Goal: Task Accomplishment & Management: Manage account settings

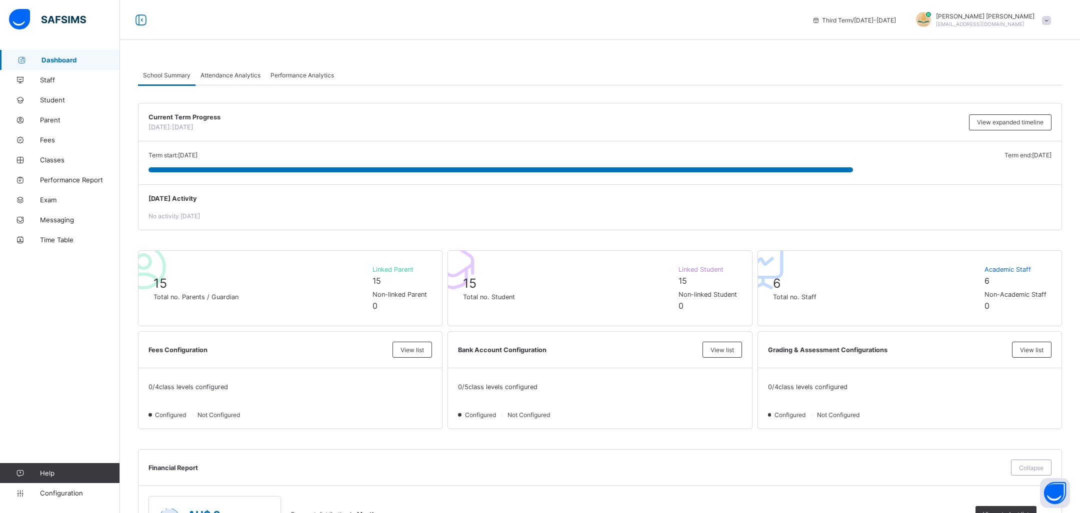
click at [80, 138] on span "Fees" at bounding box center [80, 140] width 80 height 8
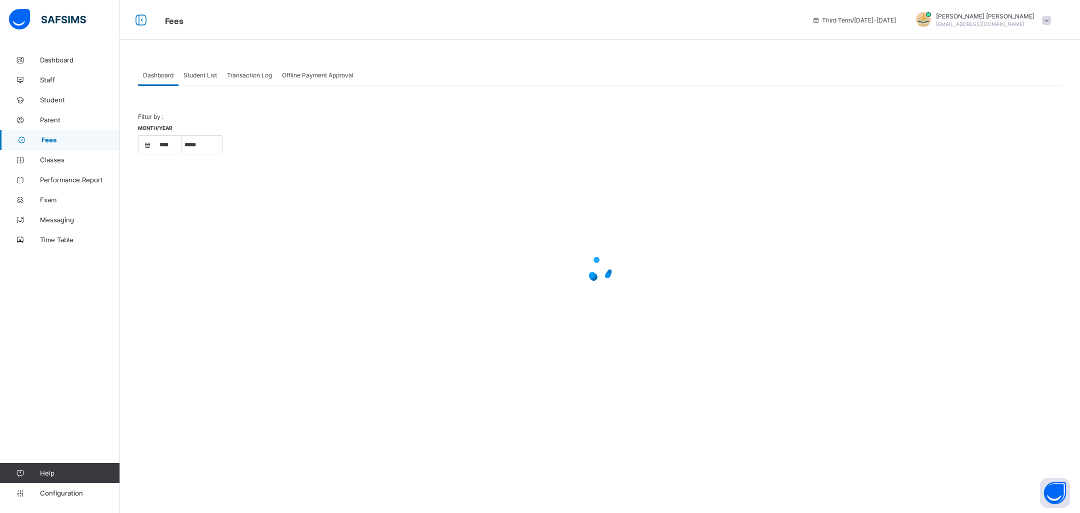
select select "****"
select select "*"
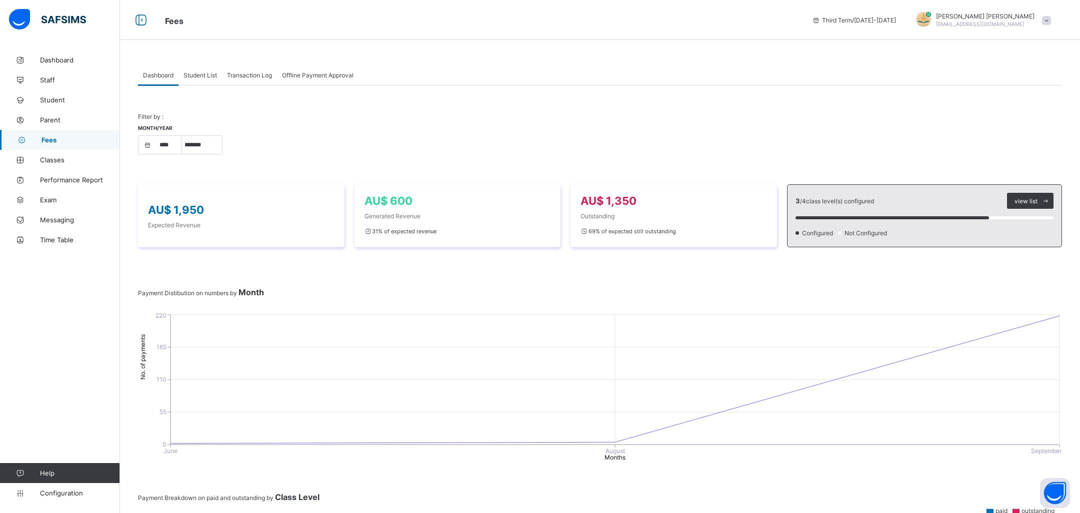
click at [213, 74] on span "Student List" at bounding box center [199, 74] width 33 height 7
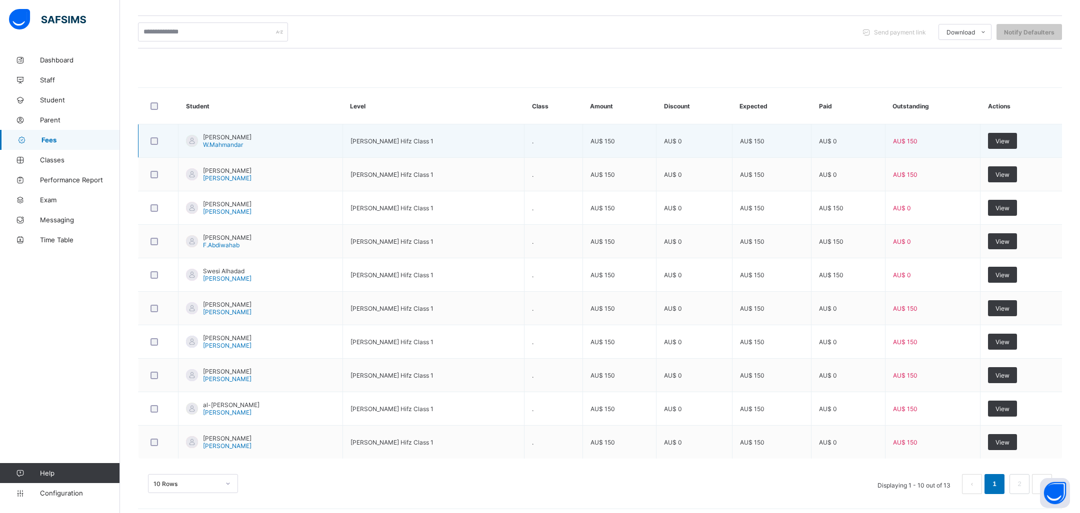
scroll to position [219, 0]
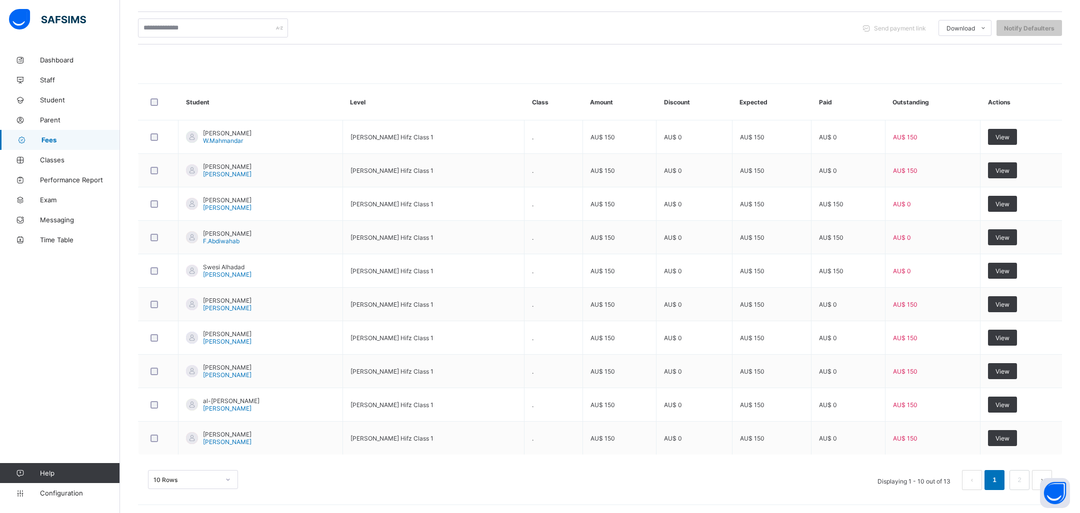
click at [208, 477] on div "10 Rows" at bounding box center [193, 479] width 90 height 19
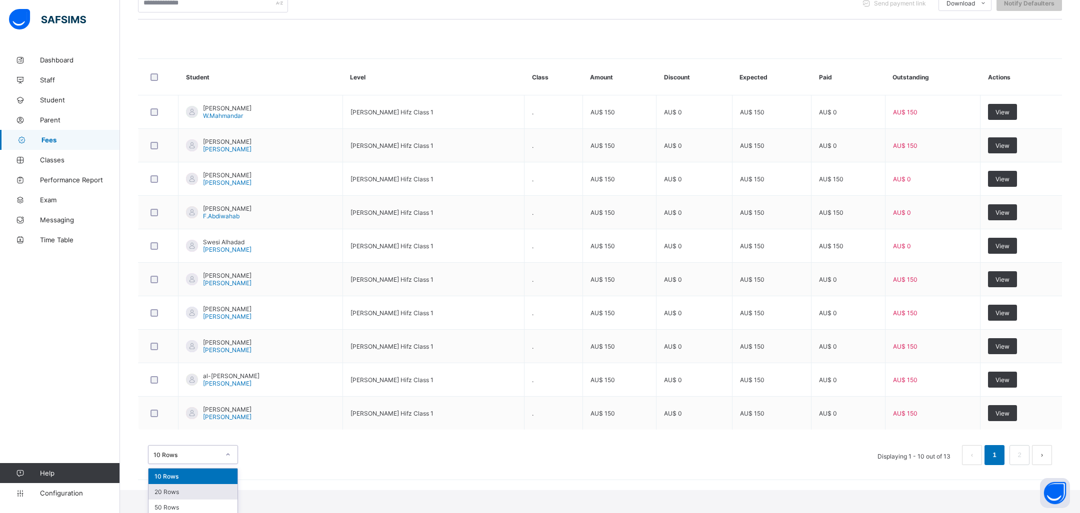
click at [197, 495] on div "20 Rows" at bounding box center [192, 491] width 89 height 15
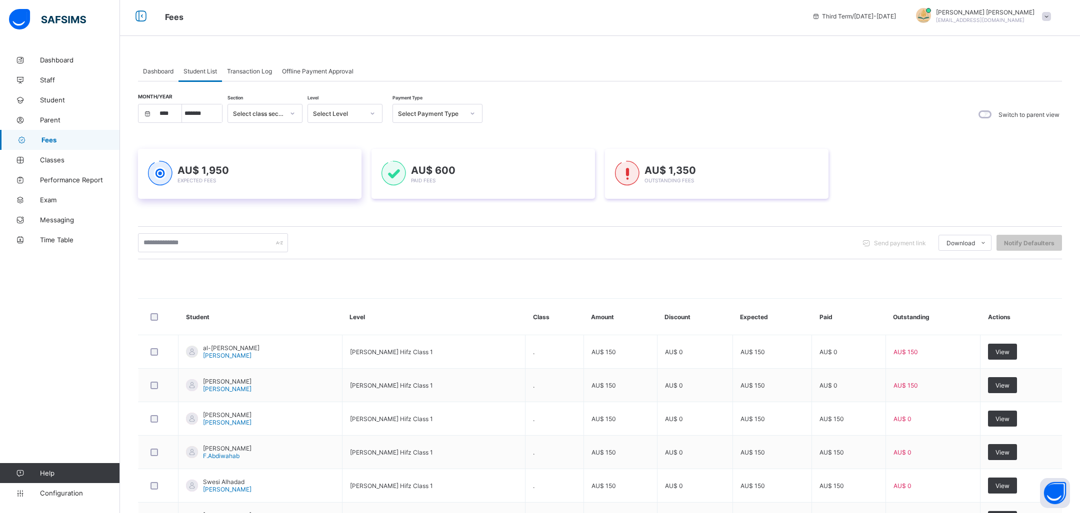
scroll to position [0, 0]
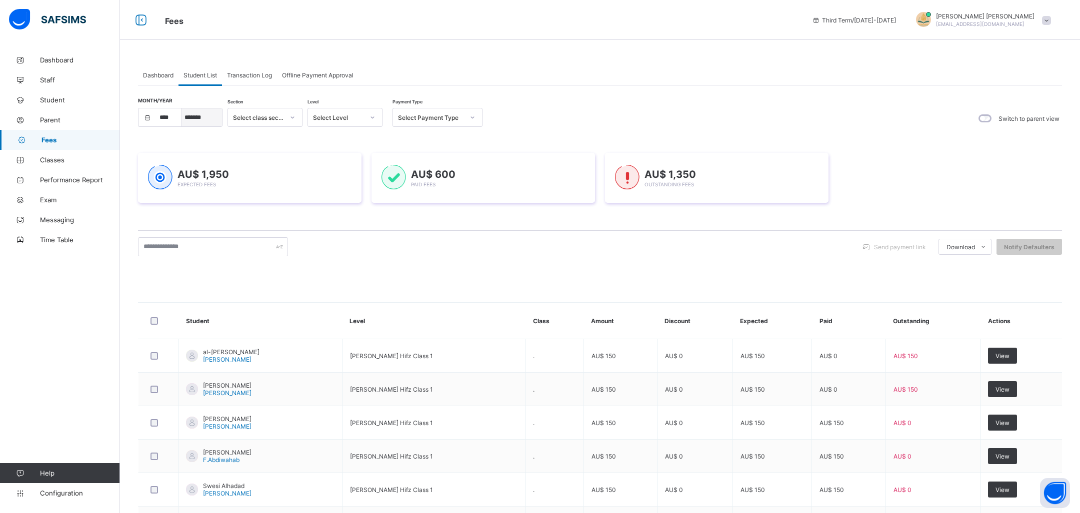
click at [209, 116] on select "***** ******* ******** ***** ***** *** **** **** ****** *********" at bounding box center [202, 117] width 40 height 18
click at [301, 85] on div "Month/Year **** **** **** ***** ******* ******** ***** ***** *** **** **** ****…" at bounding box center [600, 452] width 924 height 734
click at [314, 75] on span "Offline Payment Approval" at bounding box center [317, 74] width 71 height 7
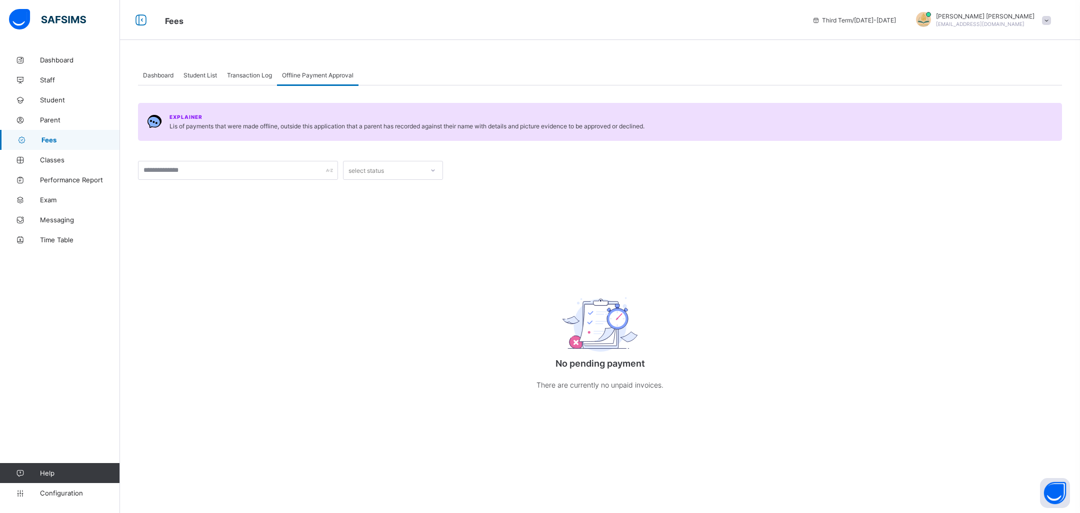
click at [270, 81] on div "Transaction Log" at bounding box center [249, 75] width 55 height 20
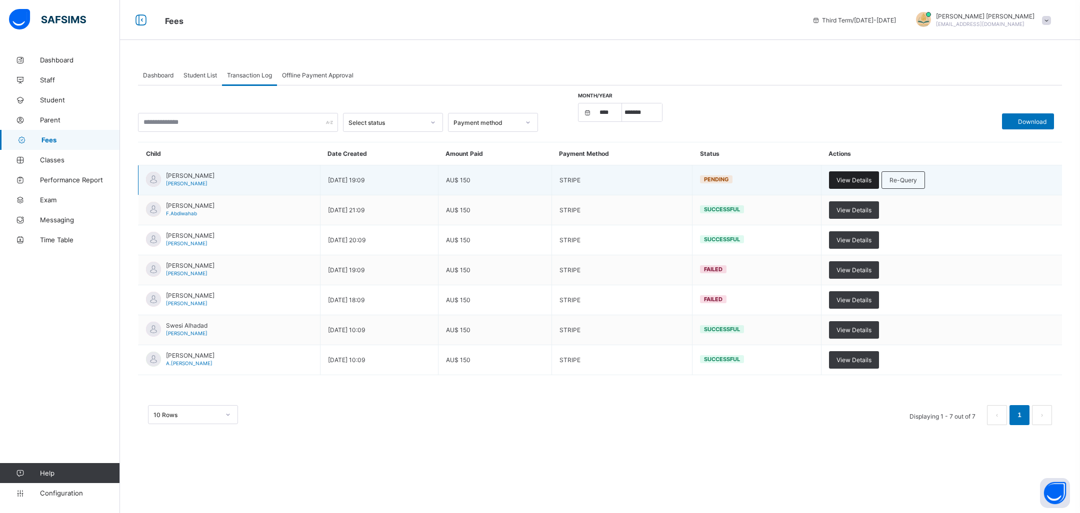
click at [867, 181] on span "View Details" at bounding box center [853, 179] width 35 height 7
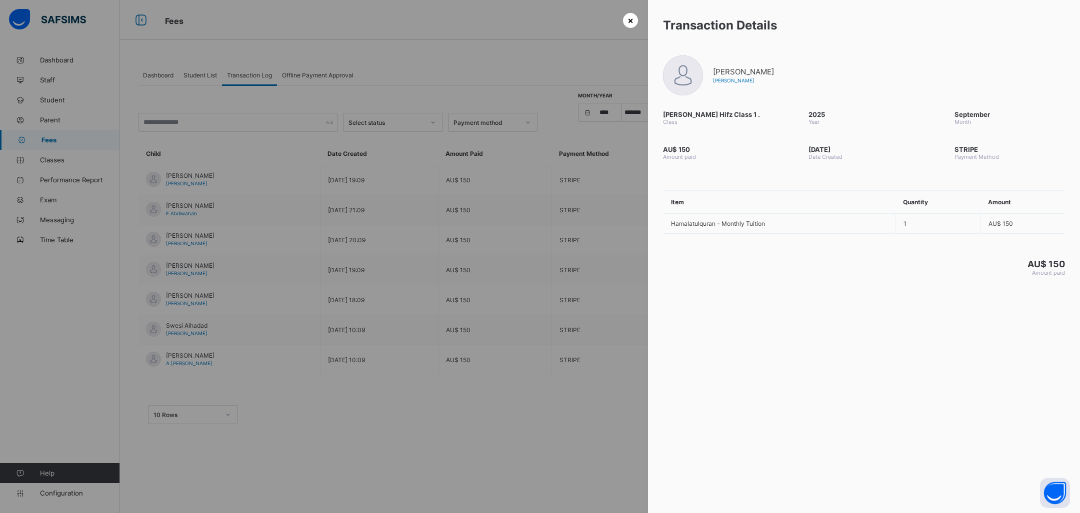
click at [634, 21] on div "×" at bounding box center [630, 20] width 15 height 15
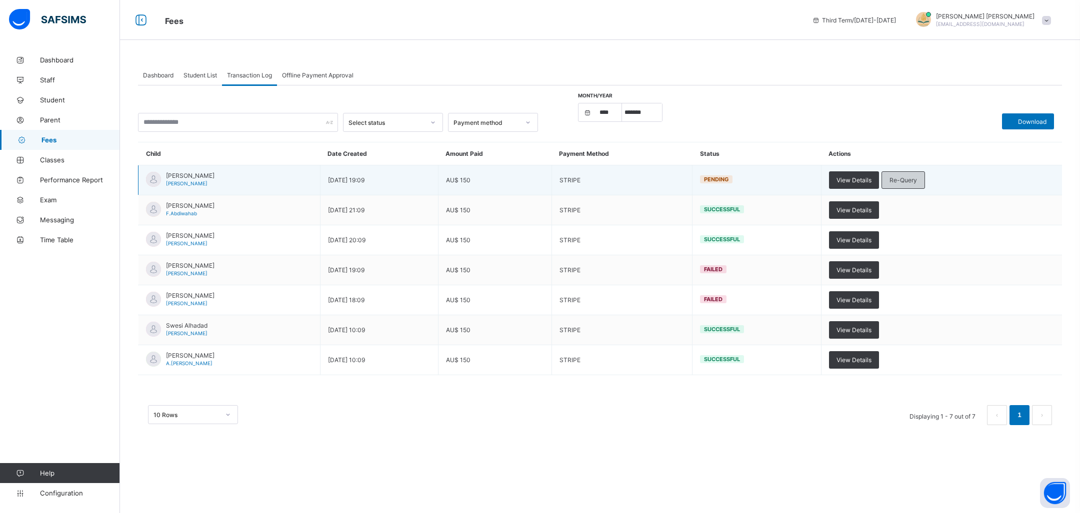
click at [925, 183] on div "Re-Query" at bounding box center [902, 179] width 43 height 17
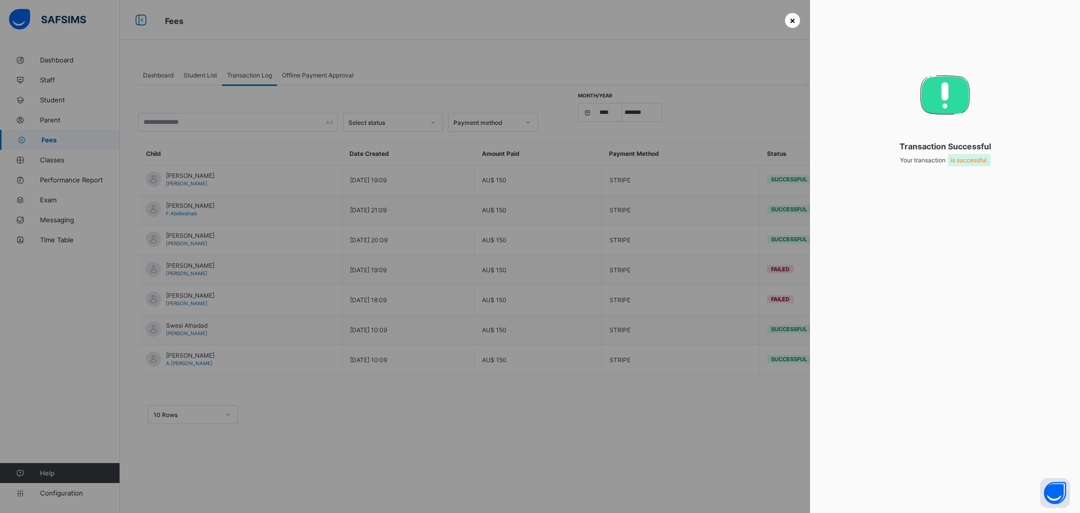
click at [790, 16] on span "×" at bounding box center [792, 20] width 6 height 10
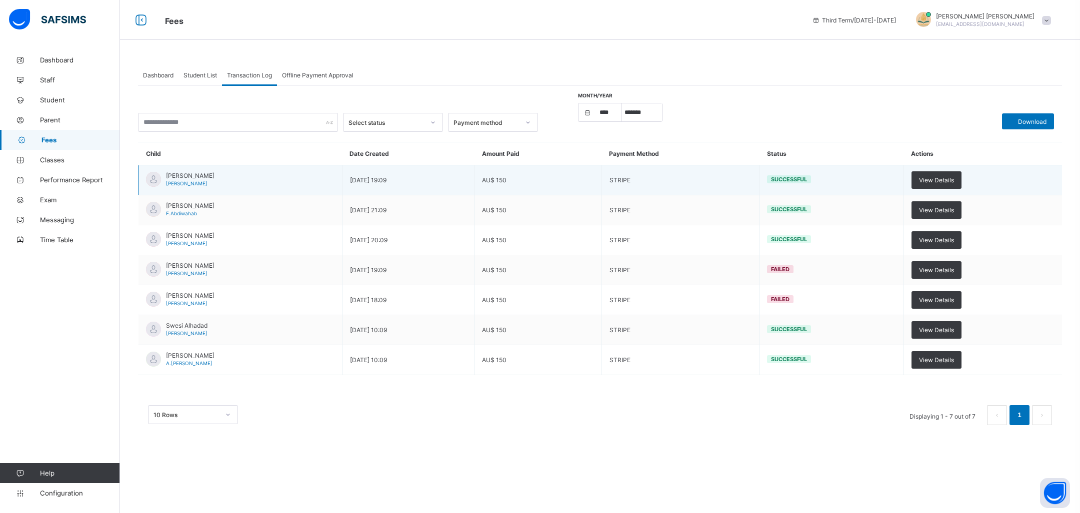
click at [176, 176] on span "[PERSON_NAME]" at bounding box center [190, 175] width 48 height 7
click at [154, 176] on div at bounding box center [153, 179] width 15 height 15
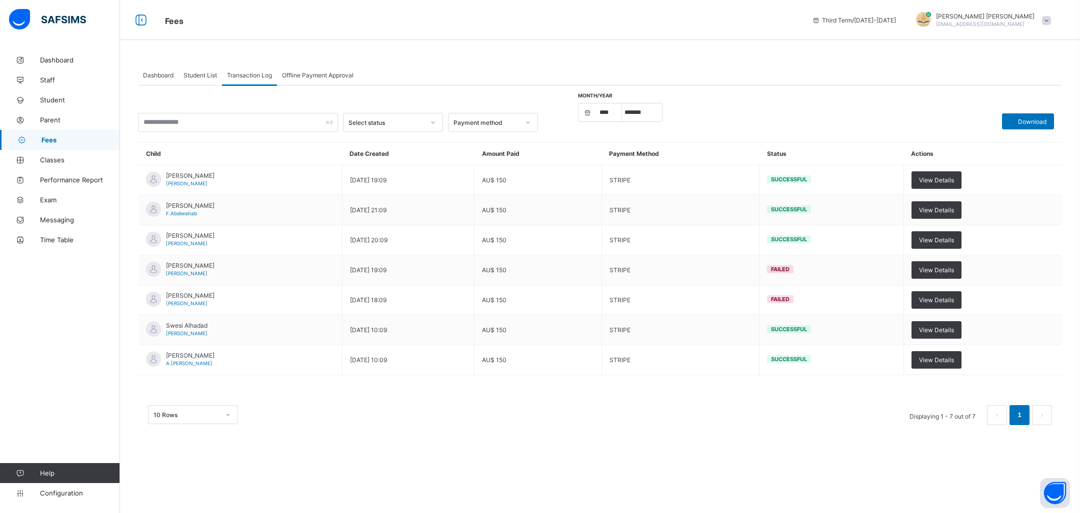
click at [201, 76] on span "Student List" at bounding box center [199, 74] width 33 height 7
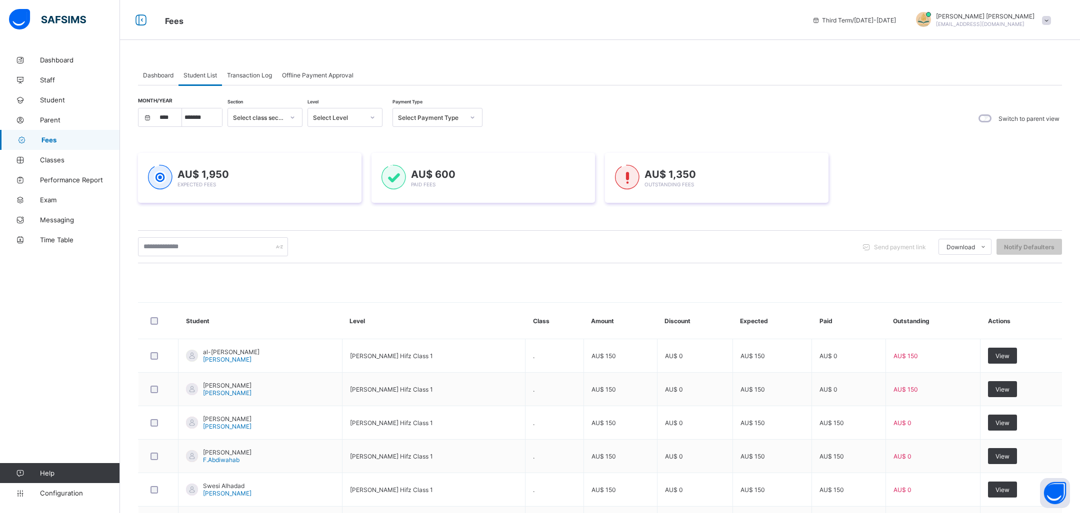
scroll to position [319, 0]
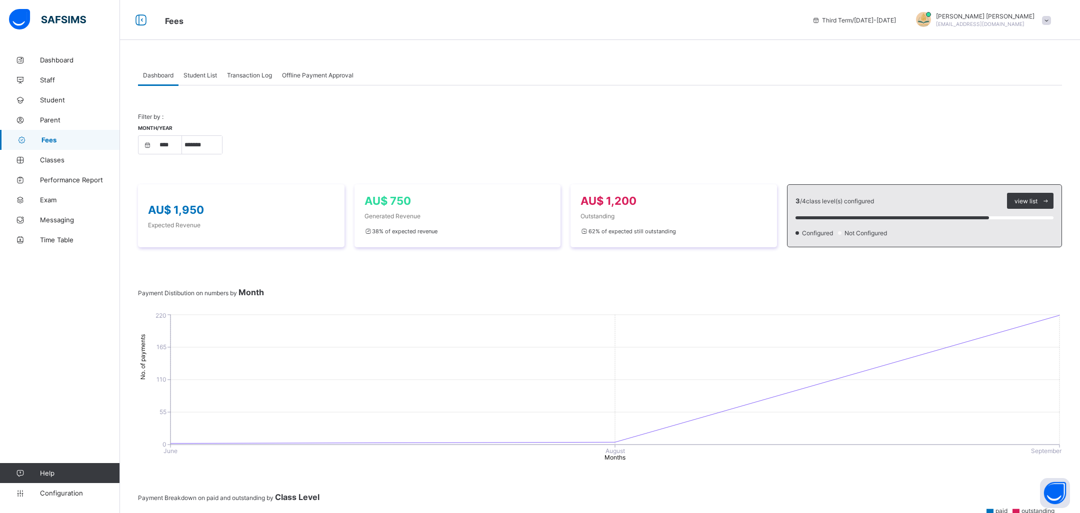
select select "****"
select select "*"
click at [325, 73] on span "Offline Payment Approval" at bounding box center [317, 74] width 71 height 7
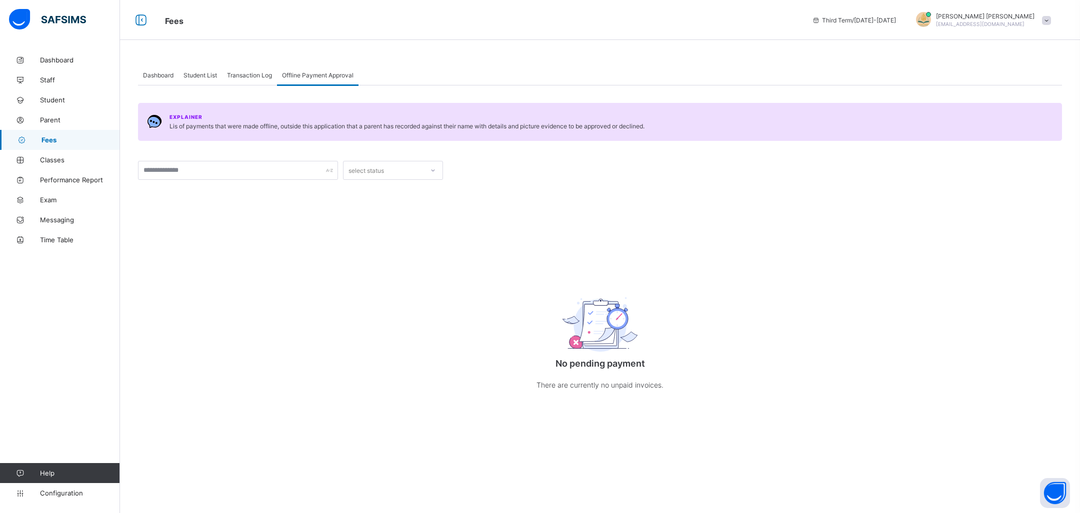
click at [285, 76] on span "Offline Payment Approval" at bounding box center [317, 74] width 71 height 7
click at [244, 76] on span "Transaction Log" at bounding box center [249, 74] width 45 height 7
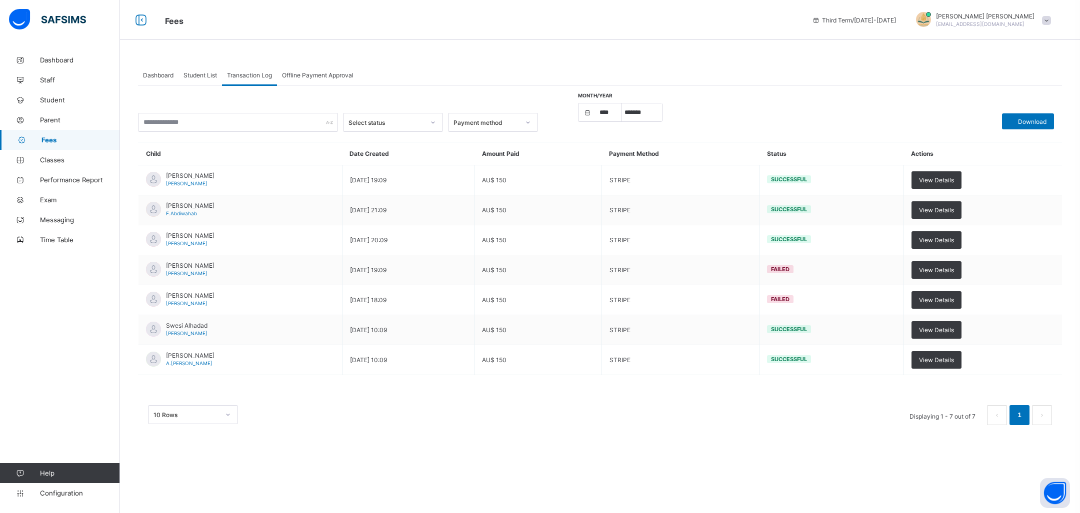
click at [190, 79] on div "Student List" at bounding box center [199, 75] width 43 height 20
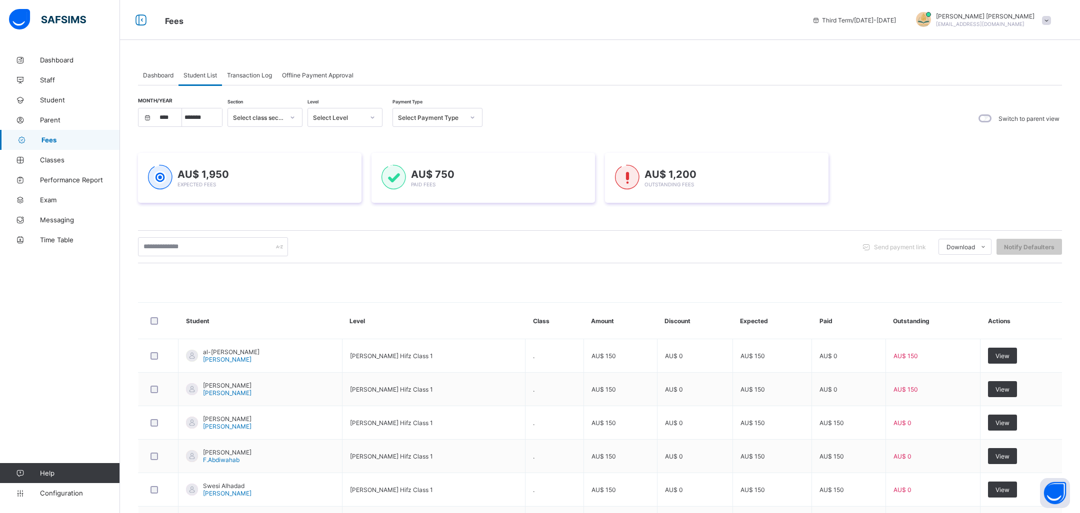
scroll to position [219, 0]
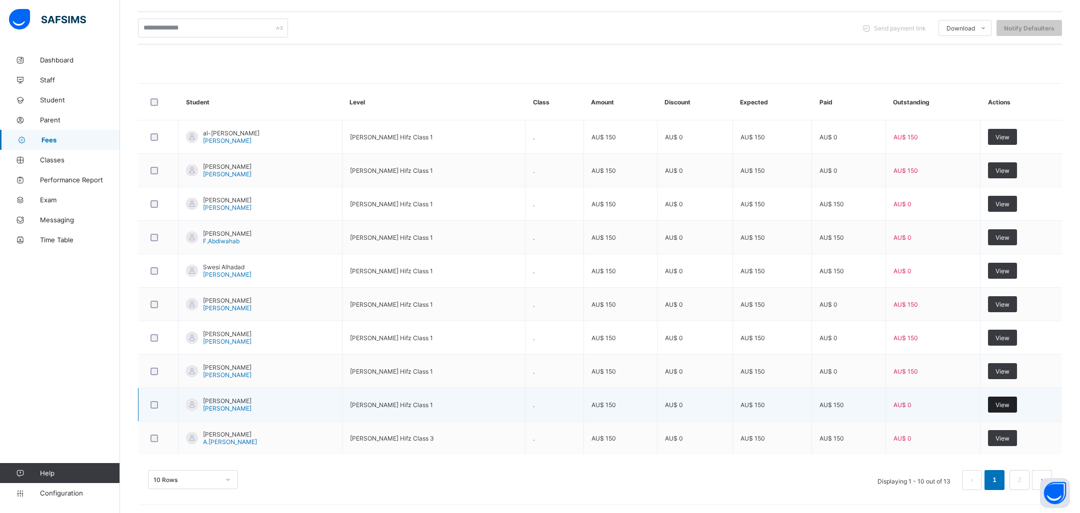
click at [997, 401] on span "View" at bounding box center [1002, 404] width 14 height 7
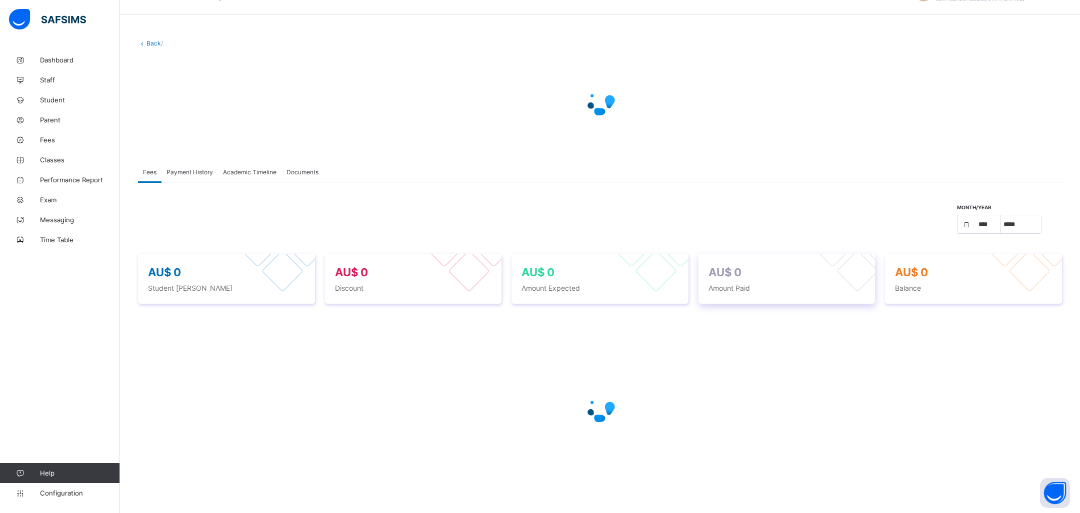
scroll to position [50, 0]
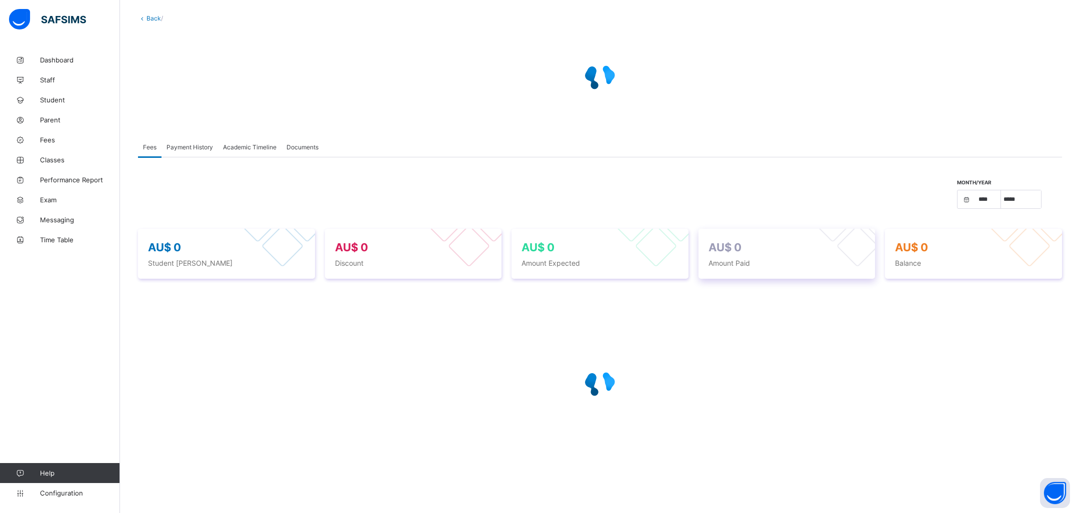
select select "****"
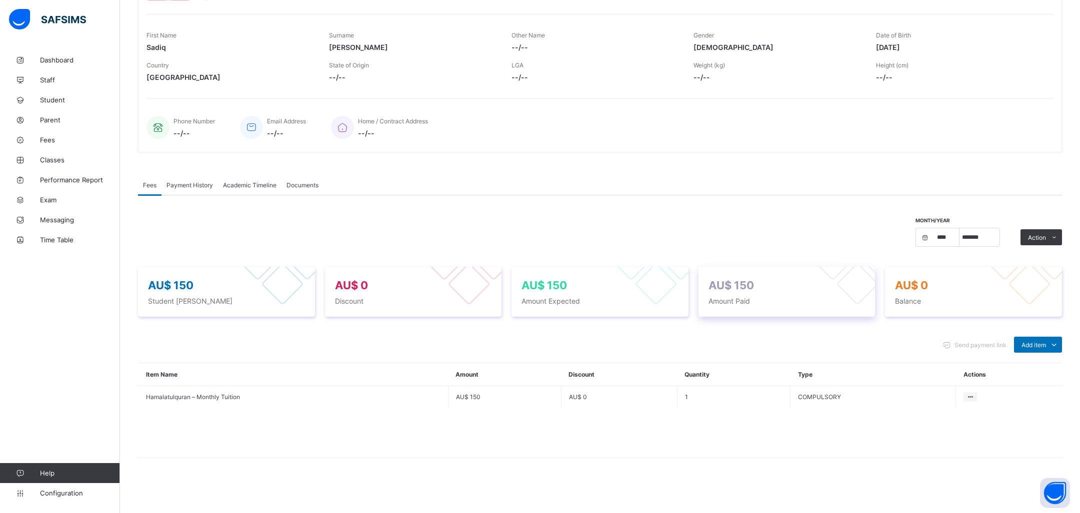
scroll to position [141, 0]
click at [985, 242] on select "***** ******* ******** ***** ***** *** **** **** ****** *********" at bounding box center [979, 238] width 40 height 18
click at [978, 235] on select "***** ******* ******** ***** ***** *** **** **** ****** *********" at bounding box center [979, 238] width 40 height 18
select select "*"
click at [959, 229] on select "***** ******* ******** ***** ***** *** **** **** ****** *********" at bounding box center [979, 238] width 40 height 18
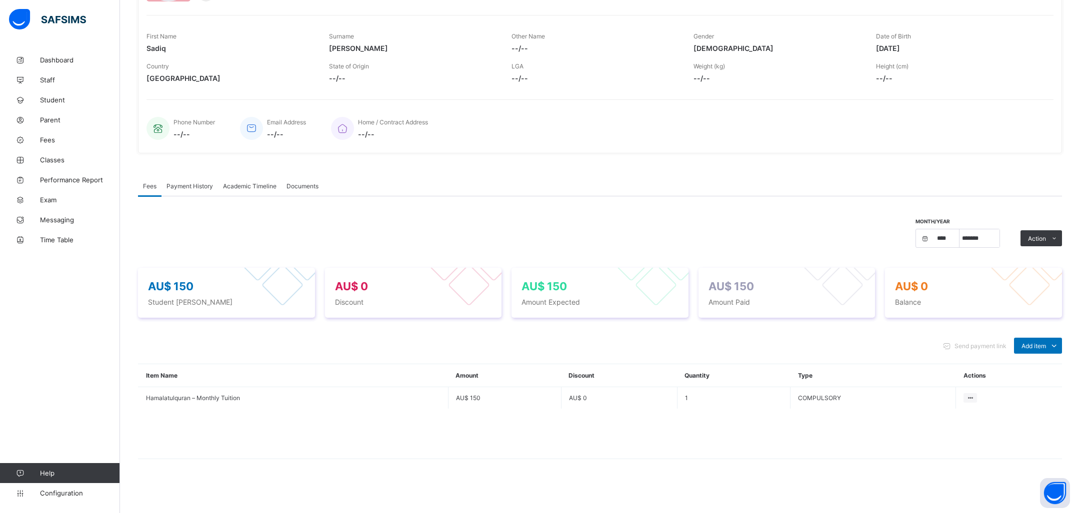
click at [848, 235] on div "Month/Year **** **** **** ***** ******* ******** ***** ***** *** **** **** ****…" at bounding box center [600, 238] width 924 height 39
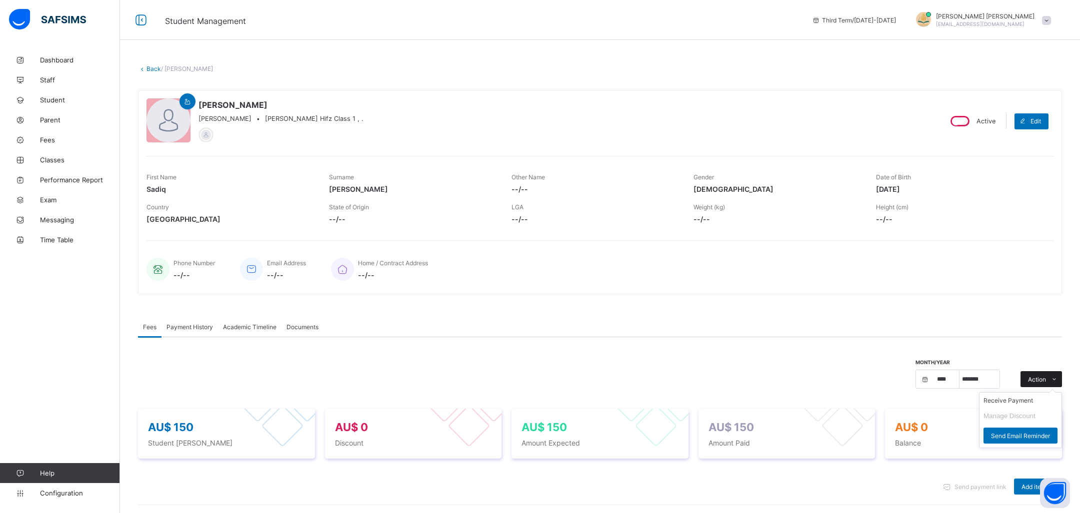
click at [1047, 374] on span at bounding box center [1054, 379] width 16 height 16
click at [139, 71] on icon at bounding box center [142, 68] width 8 height 7
click at [149, 71] on link "Back" at bounding box center [153, 68] width 14 height 7
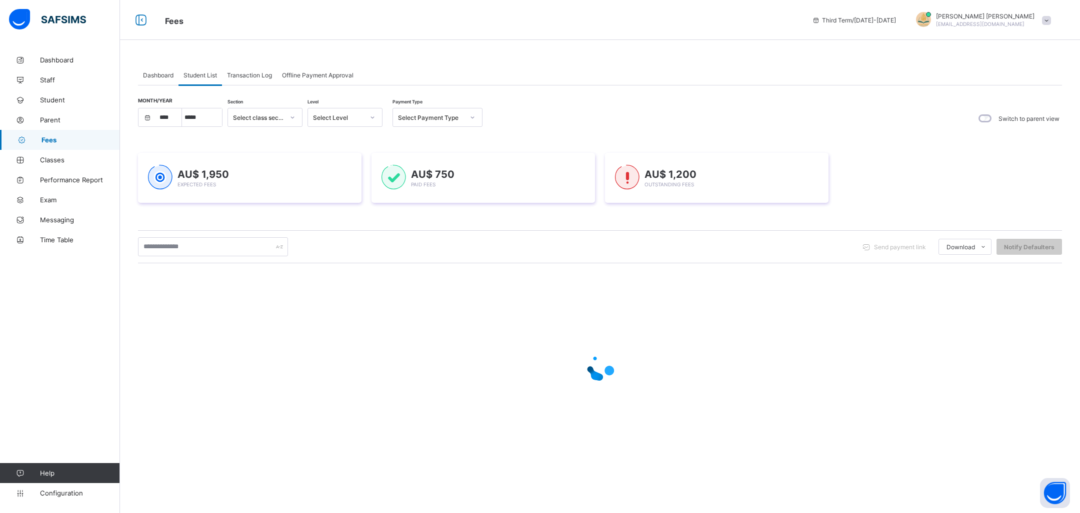
select select "****"
select select "*"
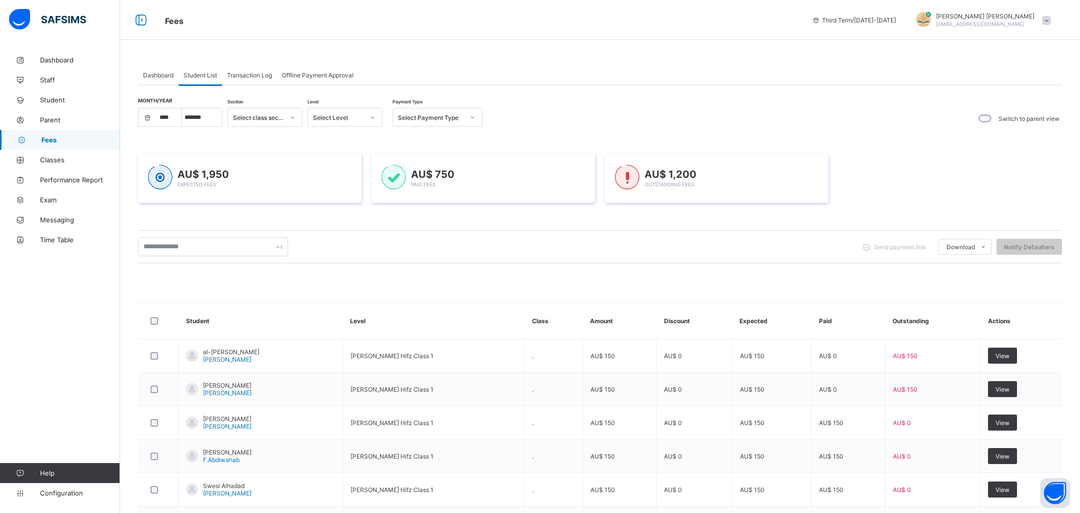
scroll to position [219, 0]
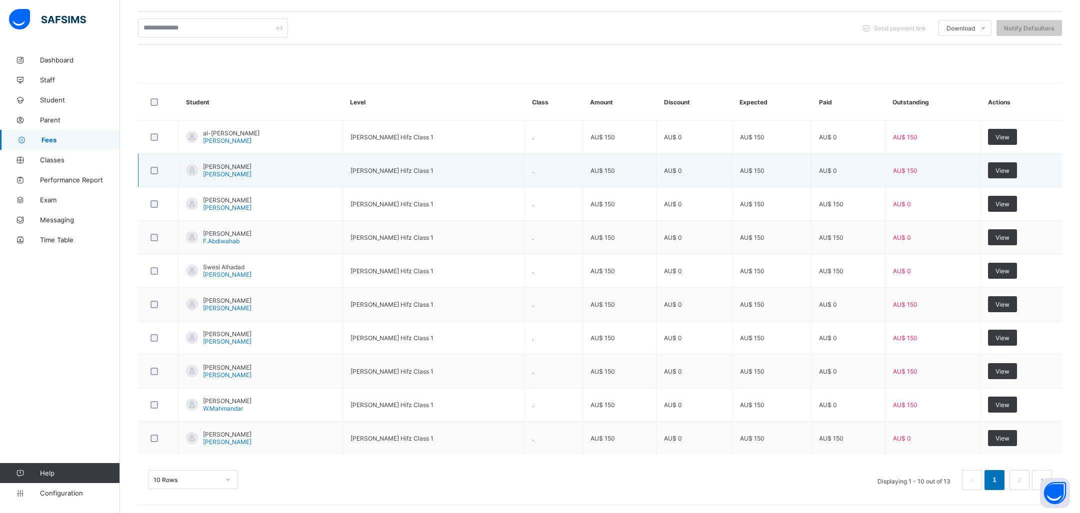
click at [207, 165] on span "[PERSON_NAME]" at bounding box center [227, 166] width 48 height 7
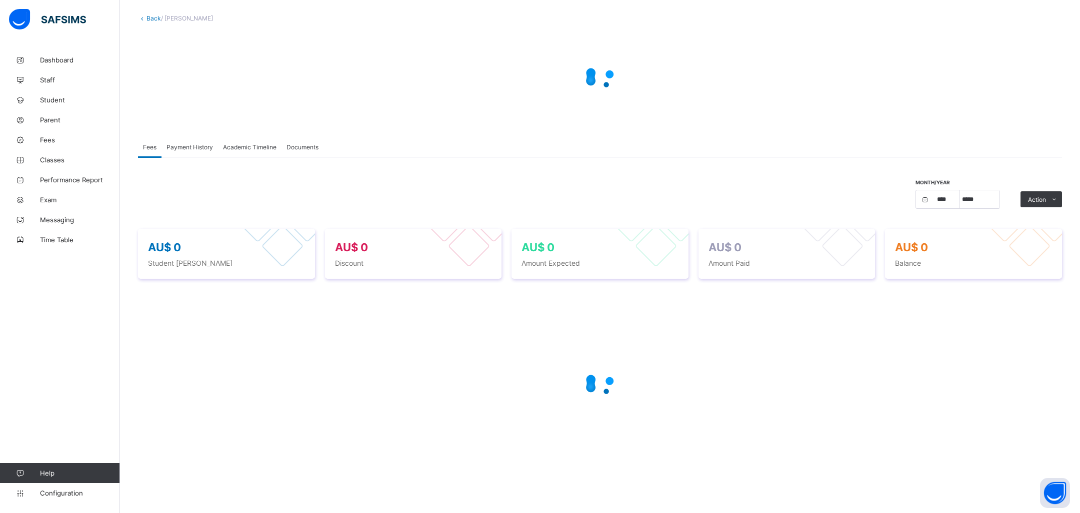
select select "****"
select select "*"
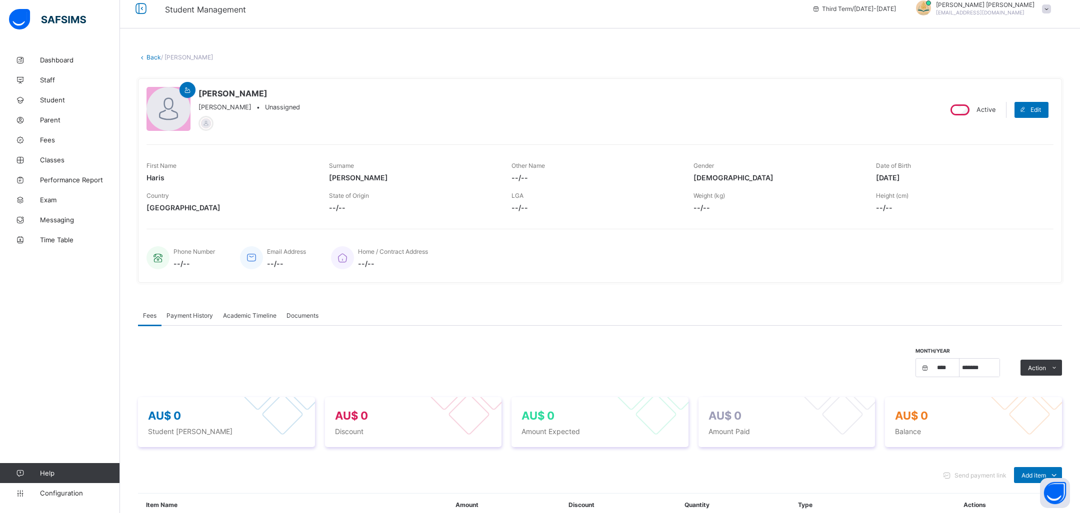
scroll to position [141, 0]
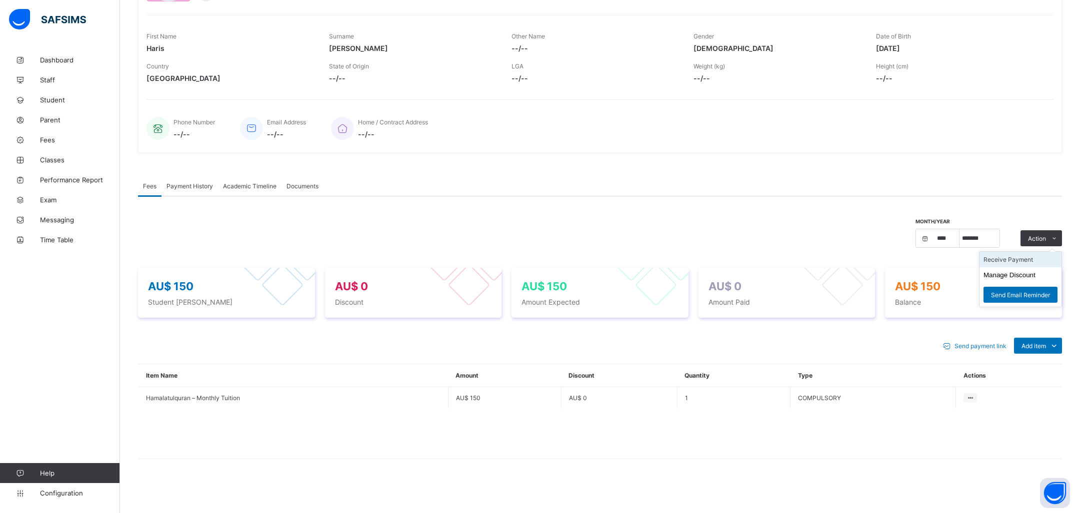
click at [1037, 262] on li "Receive Payment" at bounding box center [1020, 259] width 82 height 15
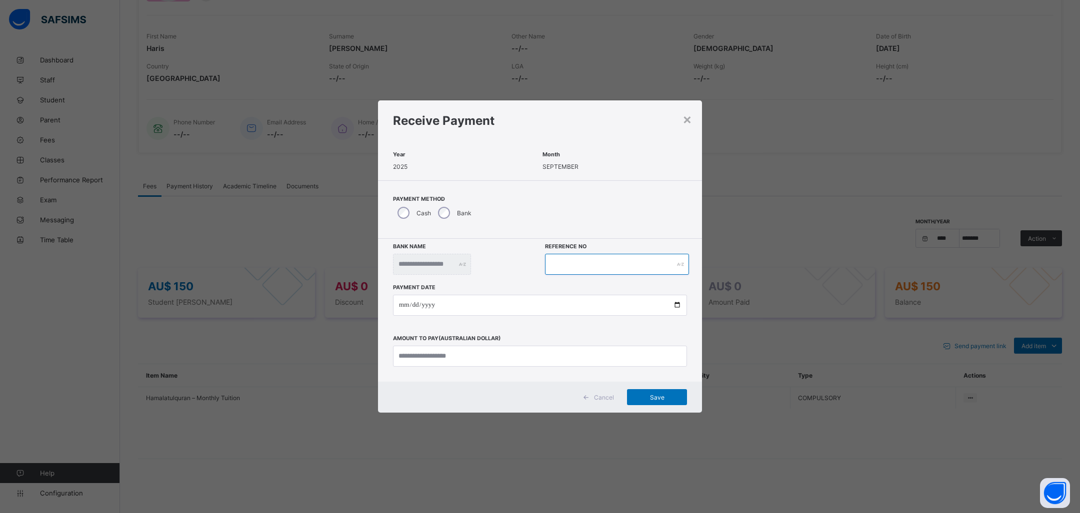
click at [605, 268] on input "text" at bounding box center [617, 264] width 144 height 21
click at [514, 303] on input "date" at bounding box center [540, 305] width 294 height 21
click at [515, 351] on input "currency" at bounding box center [540, 356] width 294 height 21
click at [685, 117] on div "×" at bounding box center [686, 118] width 9 height 17
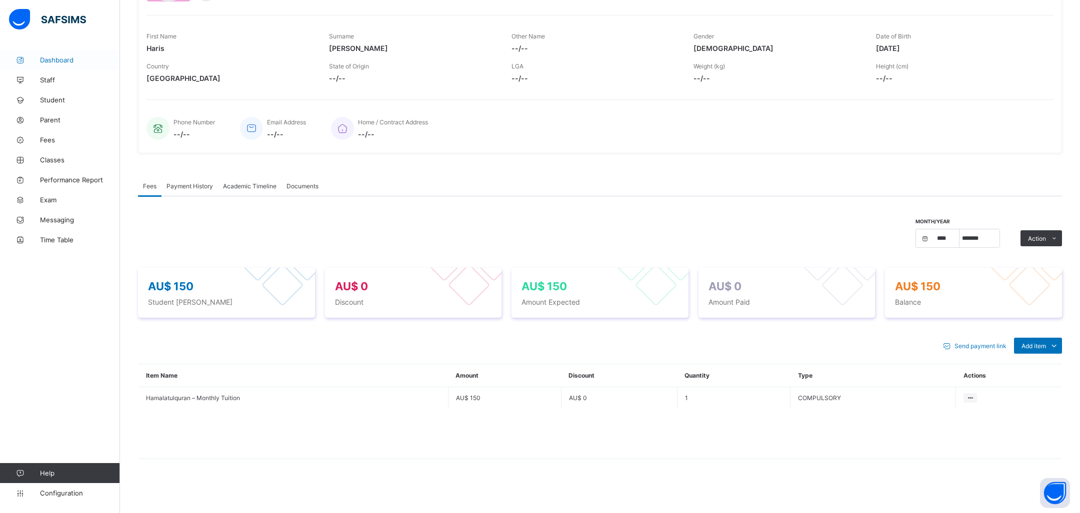
click at [42, 62] on span "Dashboard" at bounding box center [80, 60] width 80 height 8
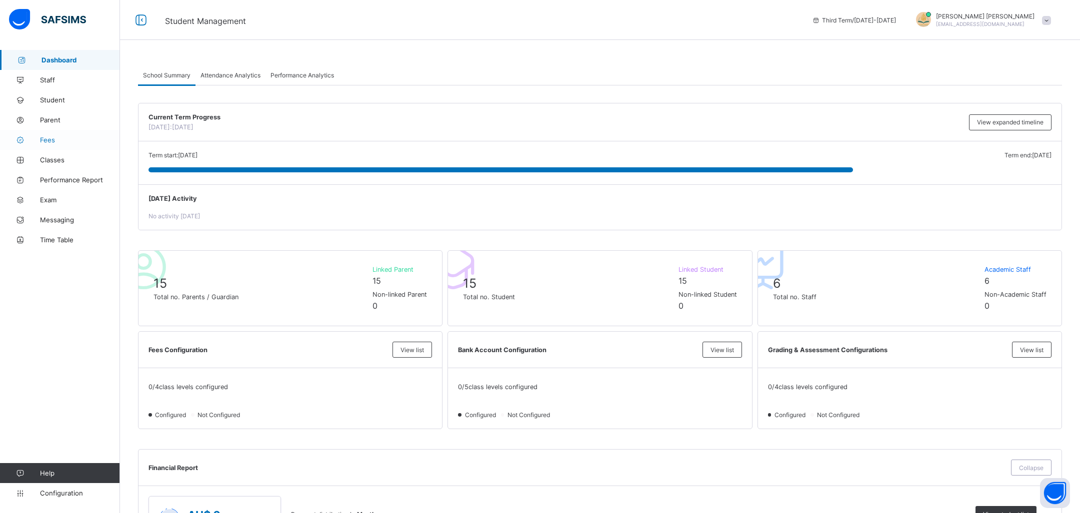
click at [48, 132] on link "Fees" at bounding box center [60, 140] width 120 height 20
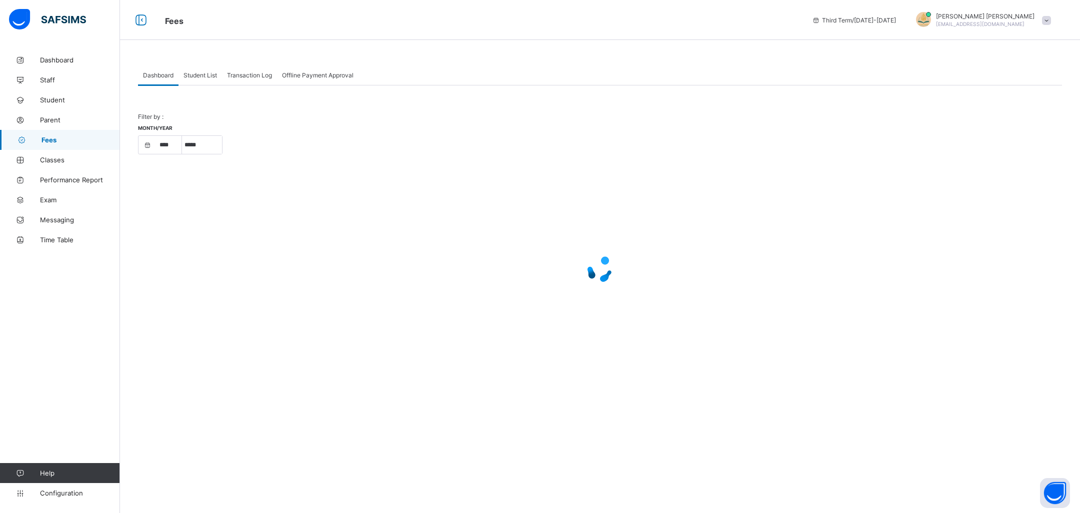
select select "****"
select select "*"
select select "****"
select select "*"
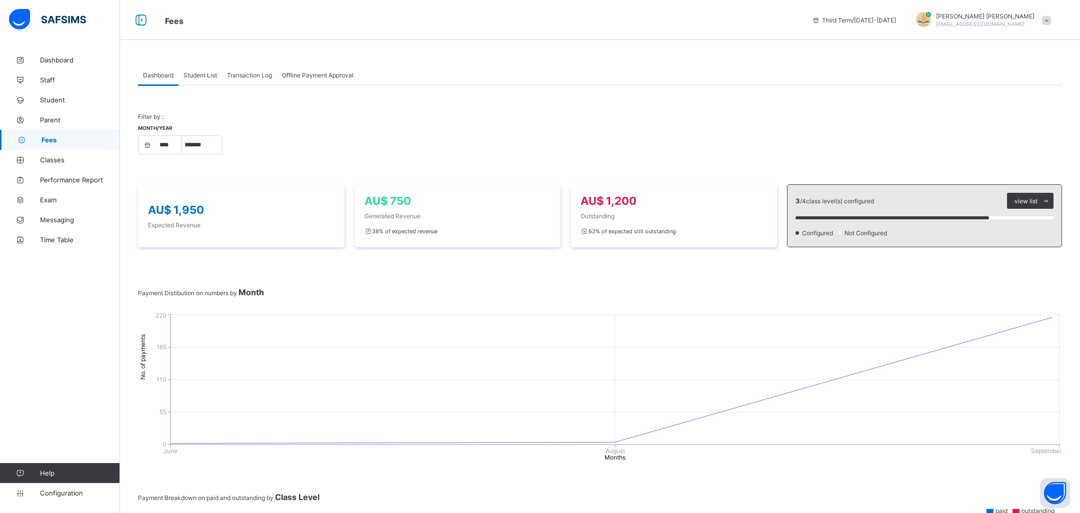
click at [243, 69] on div "Transaction Log" at bounding box center [249, 75] width 55 height 20
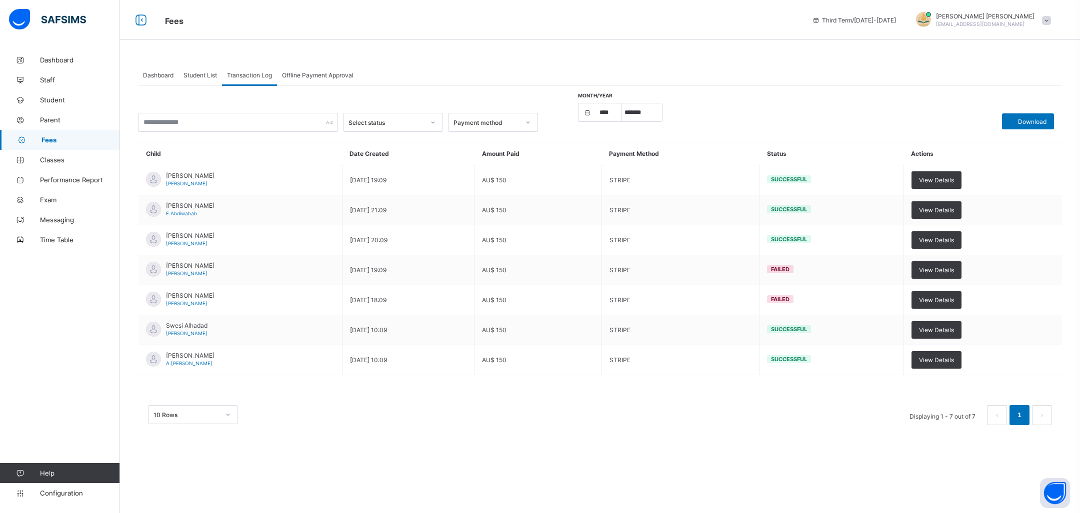
click at [195, 73] on span "Student List" at bounding box center [199, 74] width 33 height 7
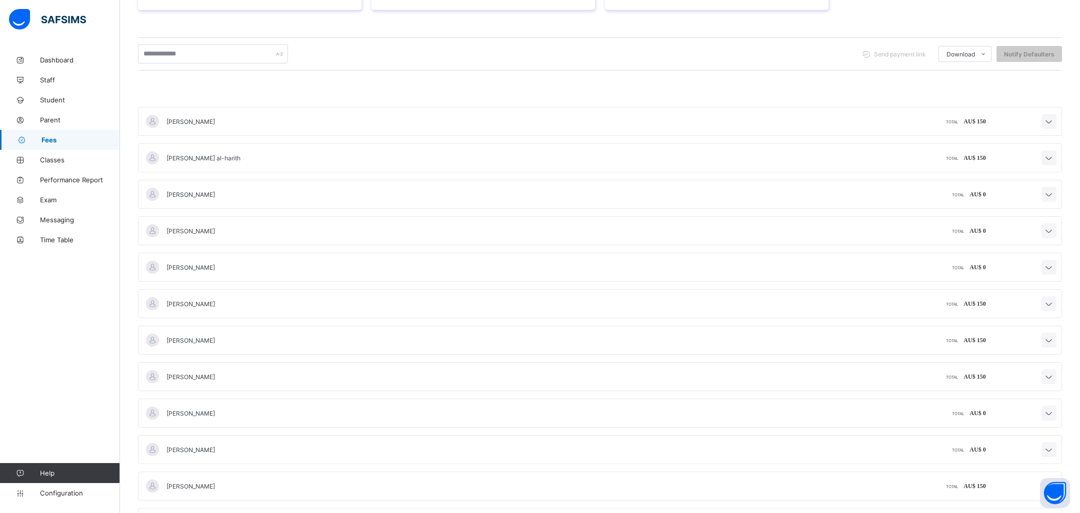
scroll to position [197, 0]
click at [209, 338] on div "[PERSON_NAME]" at bounding box center [371, 336] width 456 height 28
click at [1054, 334] on icon at bounding box center [1049, 336] width 12 height 10
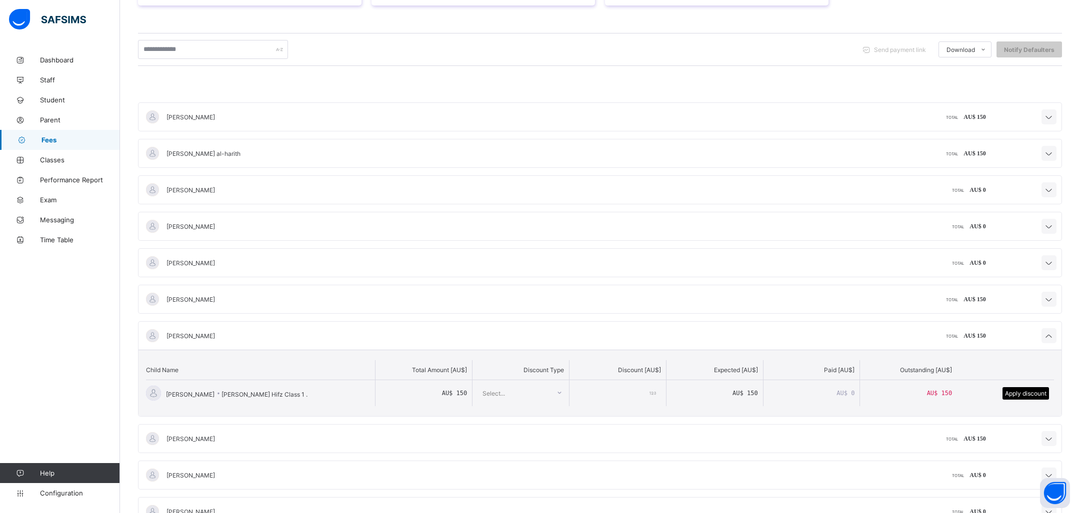
click at [911, 394] on div "AU$ 150" at bounding box center [911, 393] width 92 height 26
click at [516, 389] on div "Select..." at bounding box center [513, 393] width 72 height 14
click at [635, 389] on input "number" at bounding box center [617, 393] width 86 height 26
click at [828, 390] on div "AU$ 0" at bounding box center [814, 393] width 92 height 26
click at [836, 390] on div "AU$ 0" at bounding box center [814, 393] width 92 height 26
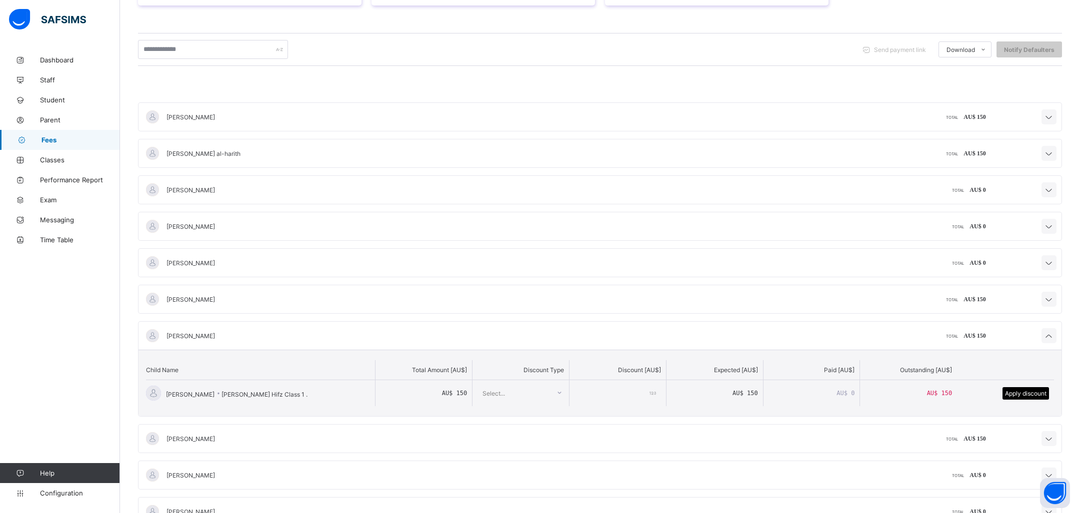
click at [845, 390] on span "AU$ 0" at bounding box center [845, 393] width 18 height 7
click at [695, 390] on div "AU$ 150" at bounding box center [717, 393] width 92 height 26
click at [625, 391] on input "number" at bounding box center [617, 393] width 86 height 26
click at [269, 390] on span "[PERSON_NAME] · [PERSON_NAME] Hifz Class 1 ." at bounding box center [236, 393] width 141 height 12
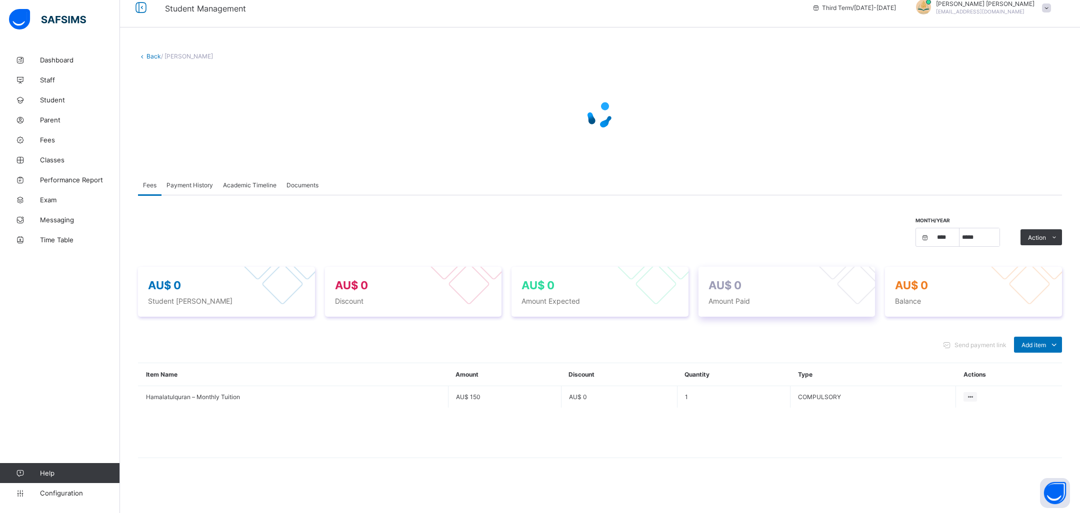
scroll to position [11, 0]
select select "****"
select select "*"
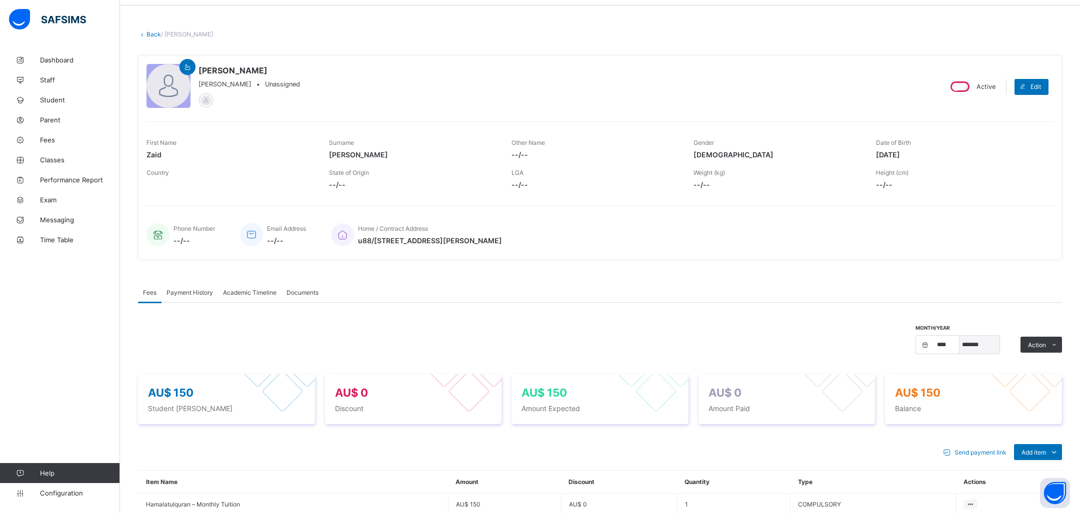
scroll to position [141, 0]
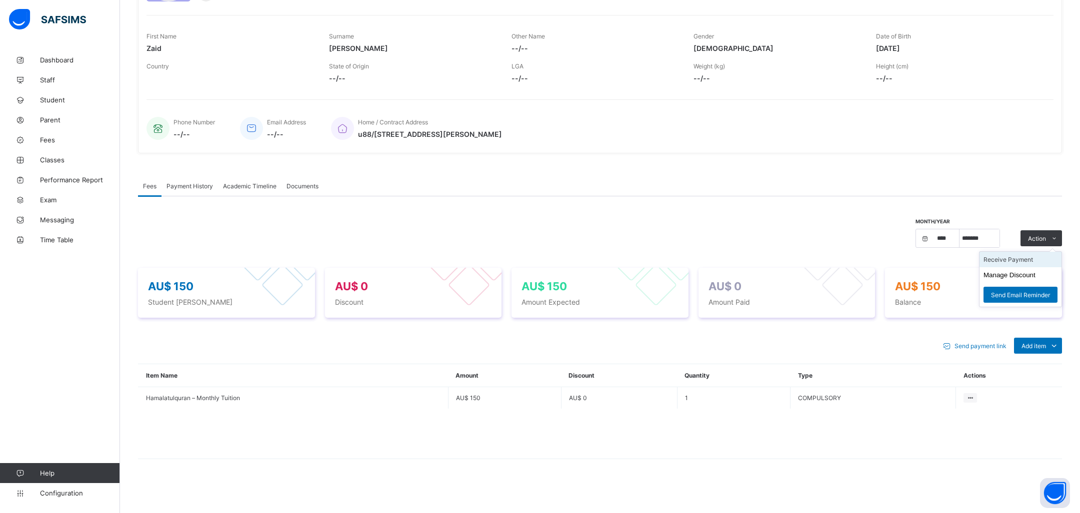
click at [1030, 257] on li "Receive Payment" at bounding box center [1020, 259] width 82 height 15
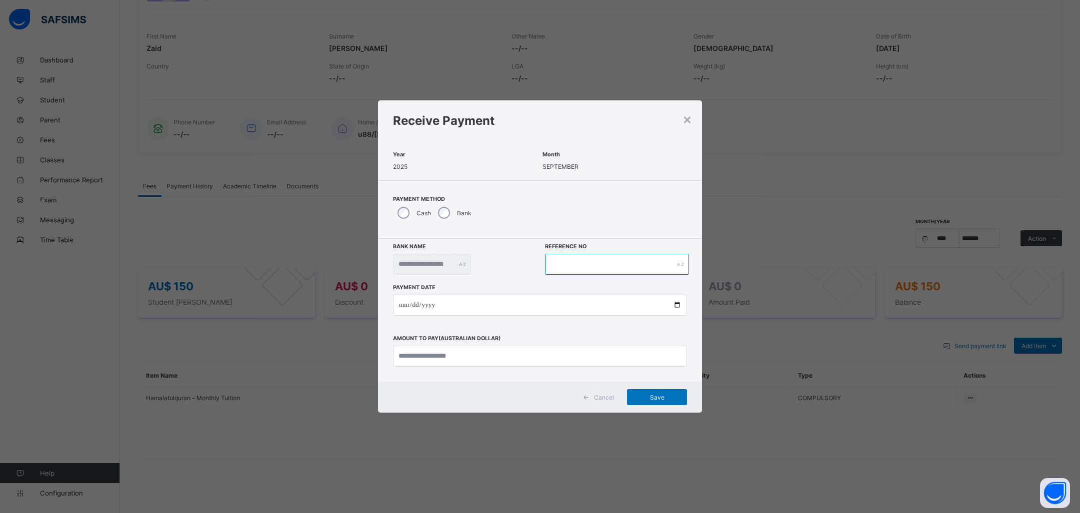
click at [599, 258] on input "text" at bounding box center [617, 264] width 144 height 21
click at [493, 301] on input "date" at bounding box center [540, 305] width 294 height 21
type input "**********"
click at [463, 346] on input "currency" at bounding box center [540, 356] width 294 height 21
click at [678, 305] on input "**********" at bounding box center [540, 305] width 294 height 21
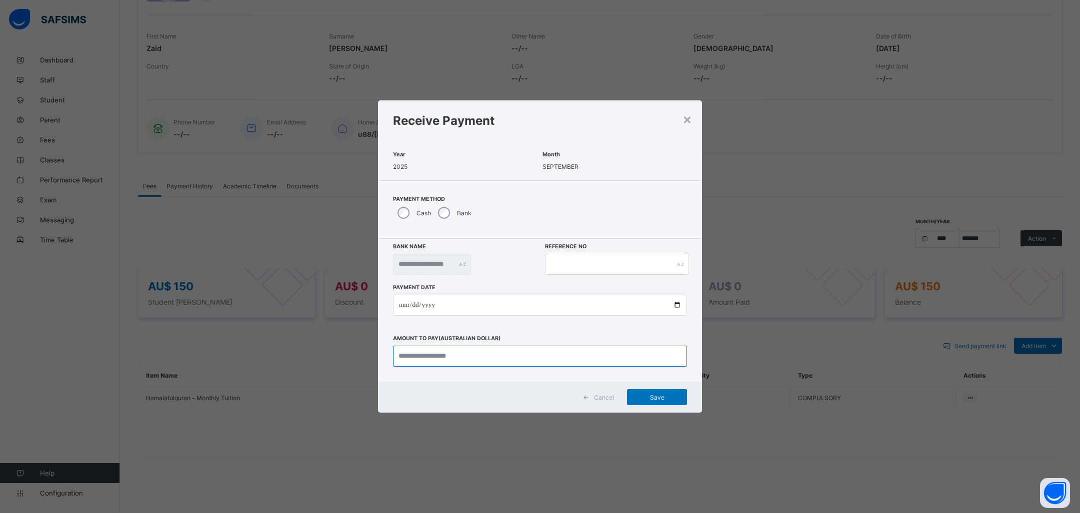
click at [456, 361] on input "currency" at bounding box center [540, 356] width 294 height 21
type input "*******"
click at [569, 257] on input "text" at bounding box center [617, 264] width 144 height 21
click at [669, 405] on div "Save" at bounding box center [657, 397] width 60 height 16
click at [545, 159] on span at bounding box center [614, 160] width 144 height 5
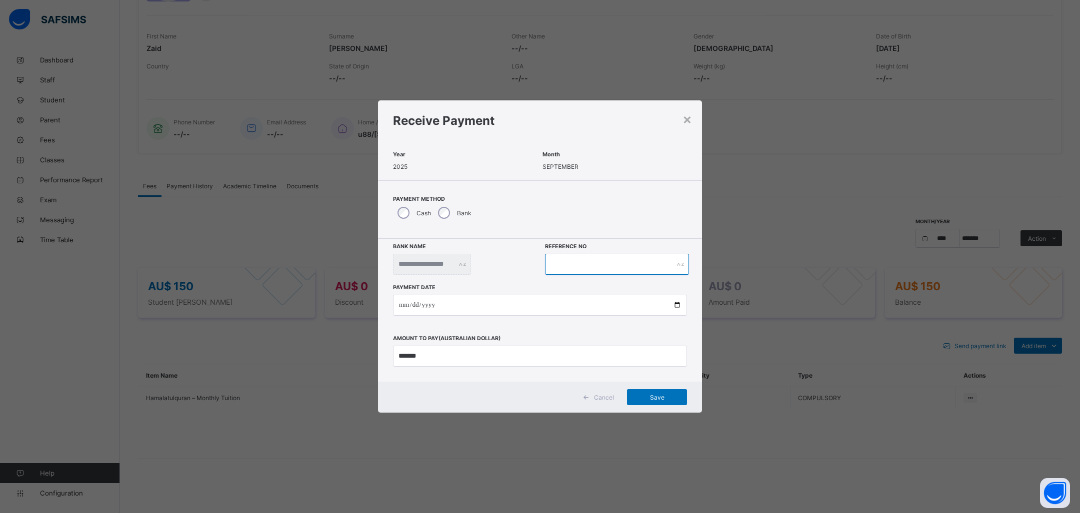
click at [577, 268] on input "text" at bounding box center [617, 264] width 144 height 21
type input "*"
paste input "**********"
type input "**********"
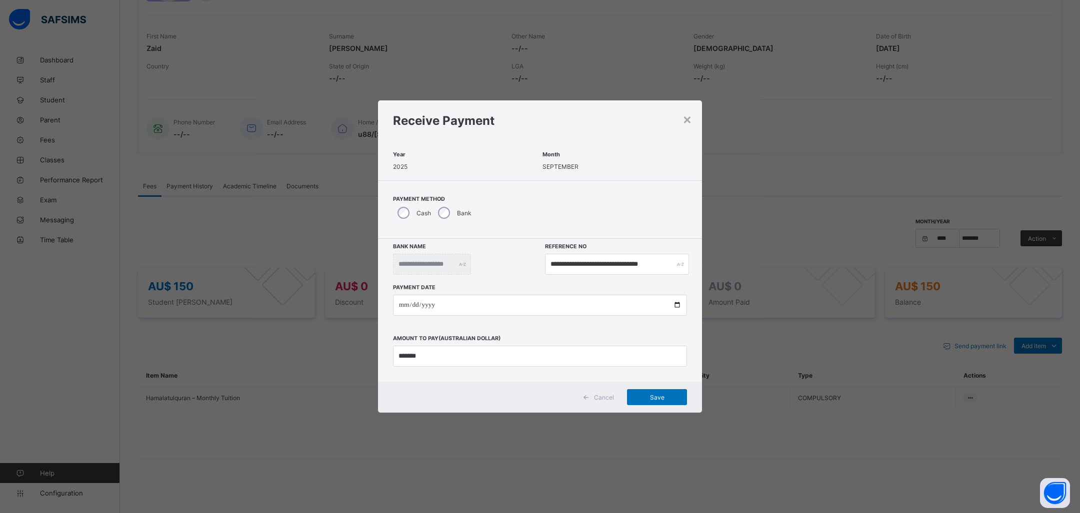
scroll to position [0, 0]
drag, startPoint x: 678, startPoint y: 265, endPoint x: 570, endPoint y: 262, distance: 108.0
click at [570, 262] on div "**********" at bounding box center [617, 264] width 144 height 21
click at [646, 394] on span "Save" at bounding box center [656, 397] width 45 height 7
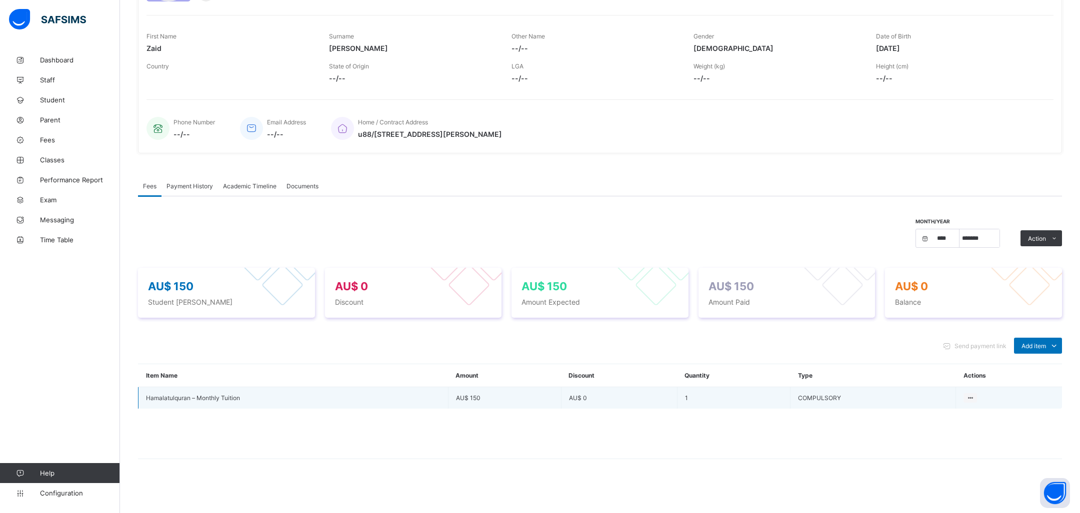
click at [630, 396] on td "AU$ 0" at bounding box center [619, 398] width 116 height 22
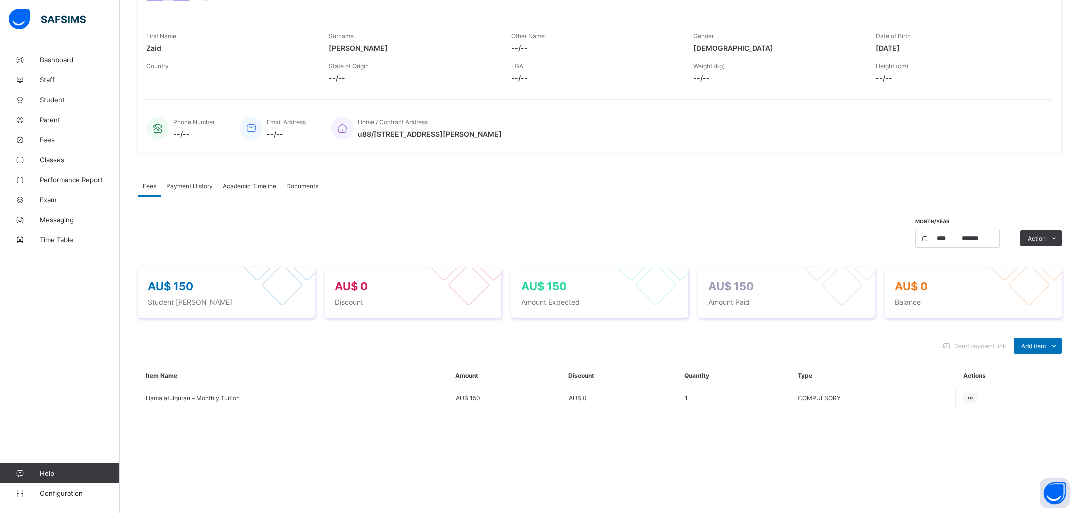
click at [195, 188] on span "Payment History" at bounding box center [189, 185] width 46 height 7
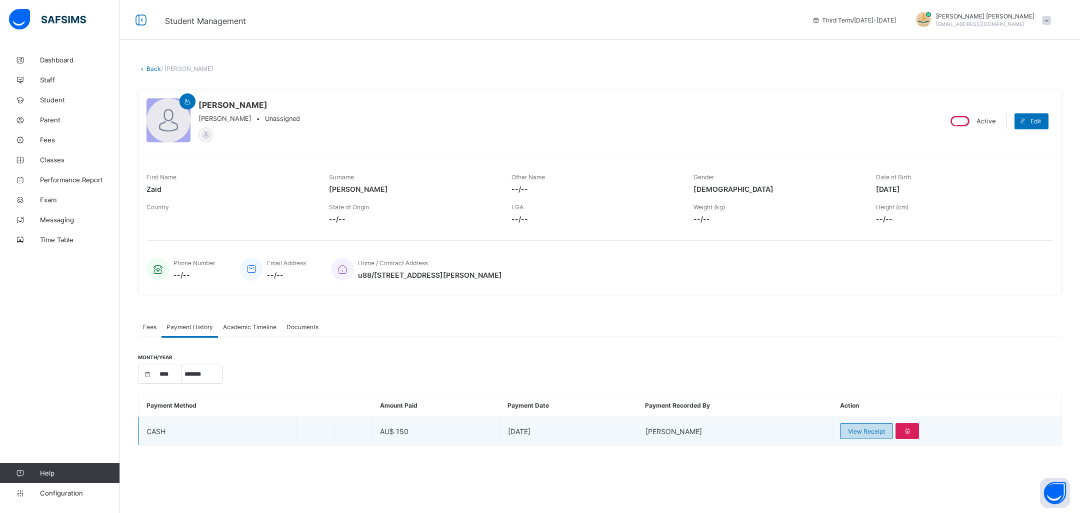
click at [876, 429] on span "View Receipt" at bounding box center [866, 431] width 37 height 7
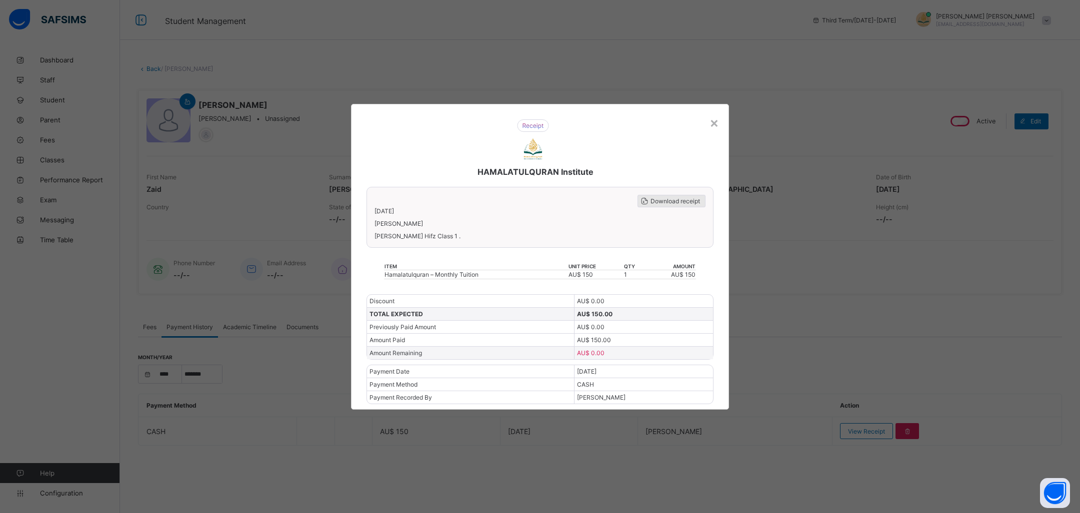
click at [658, 203] on span "Download receipt" at bounding box center [674, 200] width 49 height 7
click at [531, 129] on img at bounding box center [533, 125] width 32 height 12
click at [713, 118] on div "×" at bounding box center [713, 122] width 9 height 17
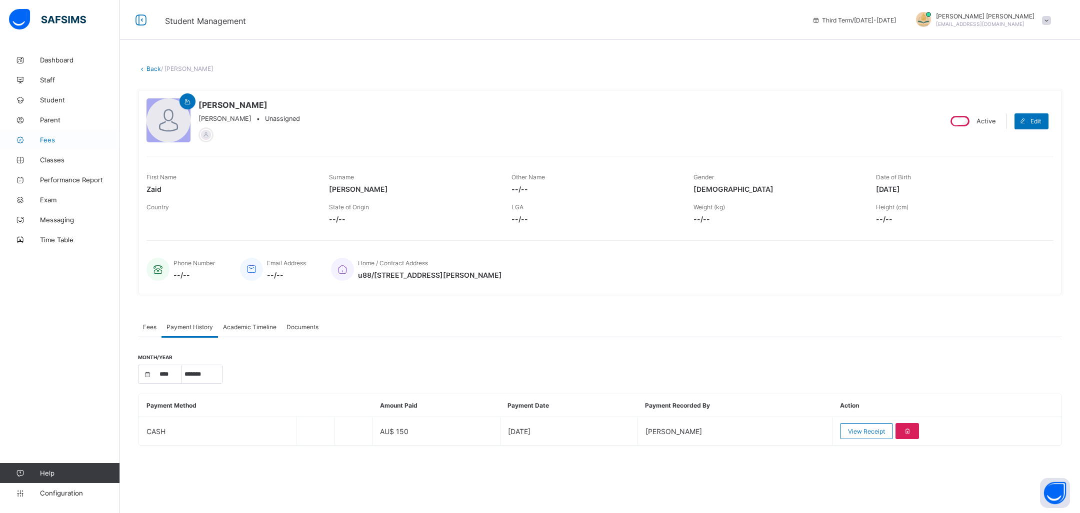
click at [59, 144] on link "Fees" at bounding box center [60, 140] width 120 height 20
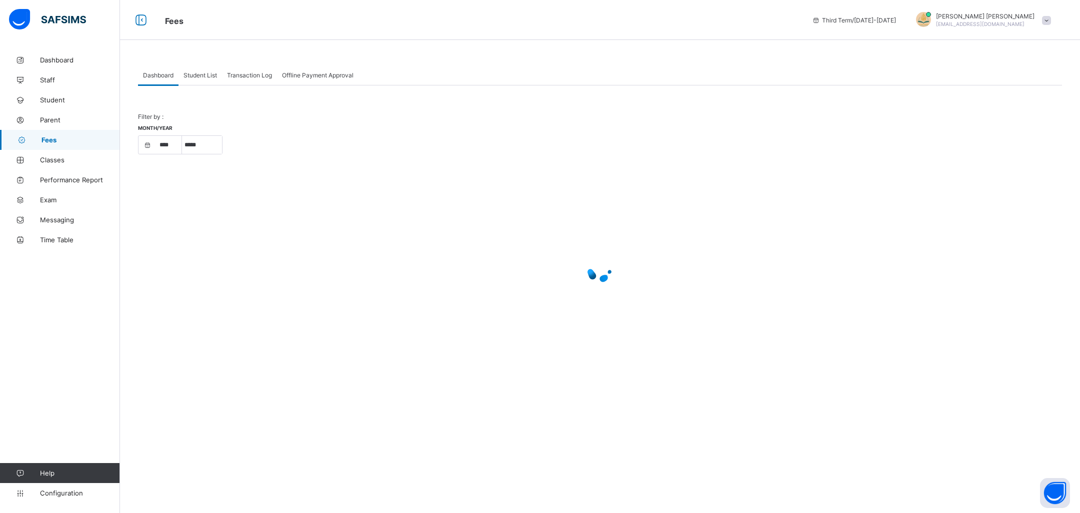
click at [204, 79] on div "Student List" at bounding box center [199, 75] width 43 height 20
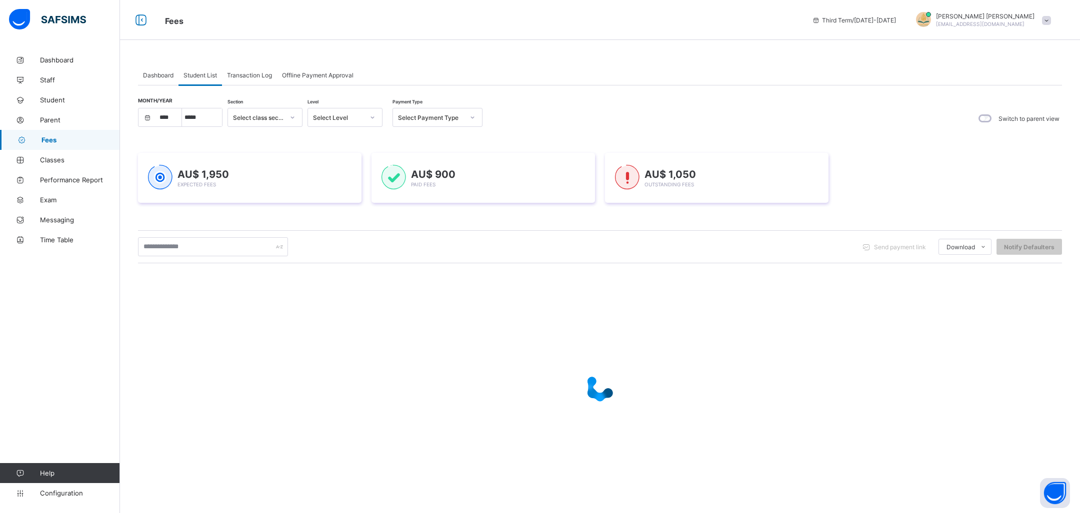
click at [156, 72] on span "Dashboard" at bounding box center [158, 74] width 30 height 7
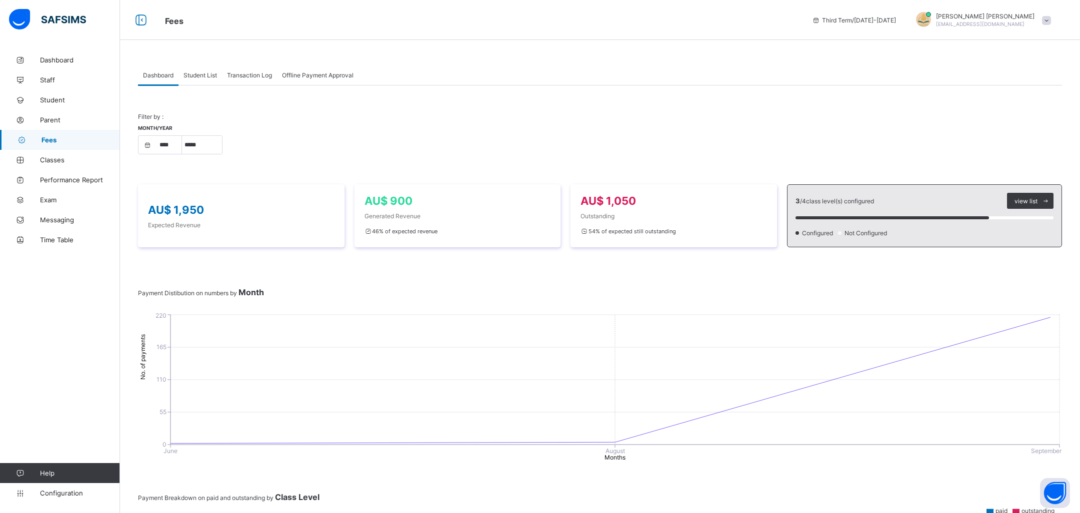
click at [206, 78] on span "Student List" at bounding box center [199, 74] width 33 height 7
